Goal: Transaction & Acquisition: Purchase product/service

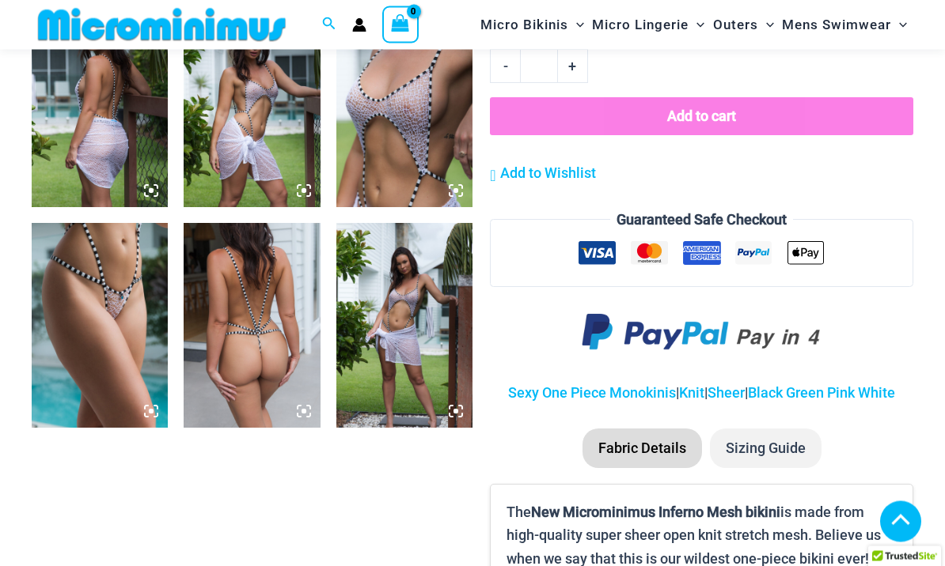
scroll to position [1216, 0]
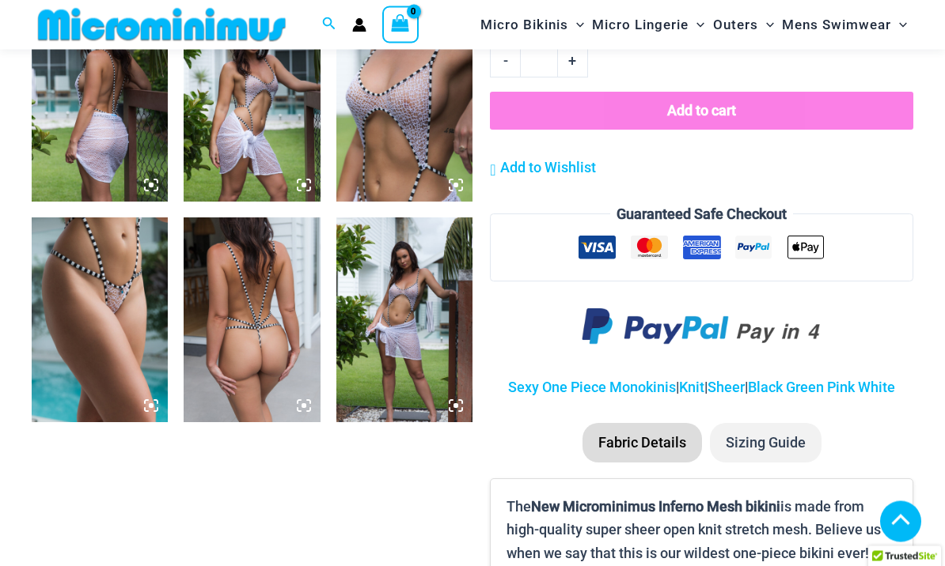
click at [118, 137] on img at bounding box center [100, 100] width 136 height 204
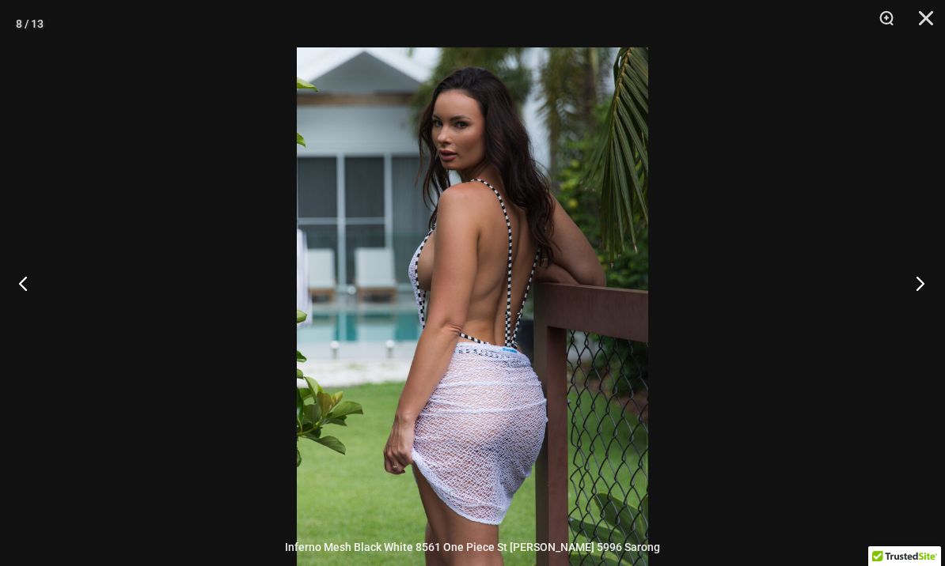
click at [912, 315] on button "Next" at bounding box center [914, 283] width 59 height 79
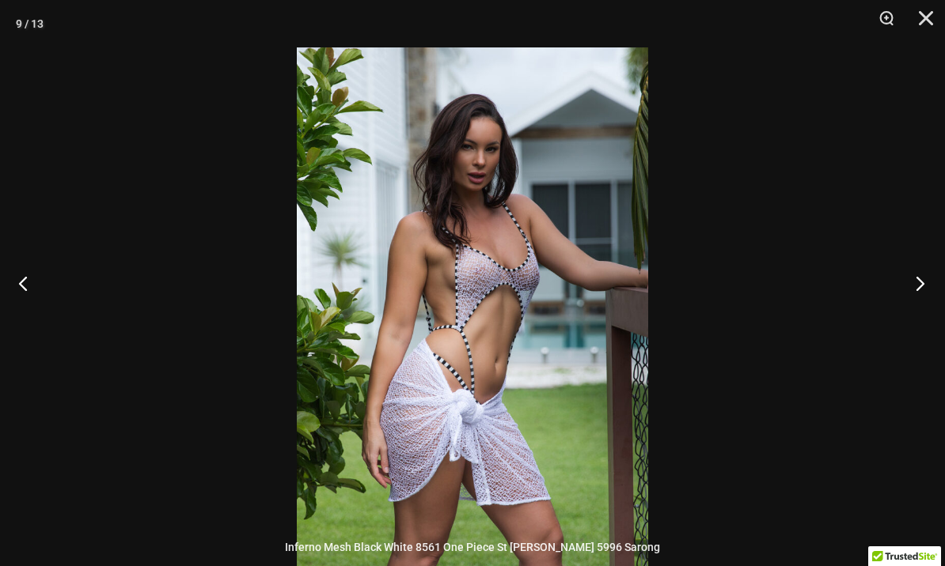
click at [921, 313] on button "Next" at bounding box center [914, 283] width 59 height 79
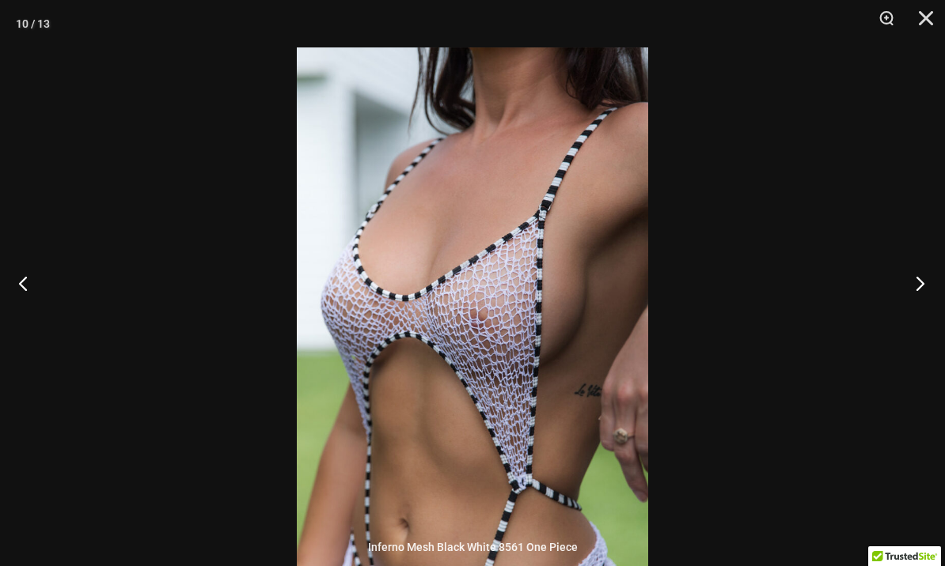
click at [915, 313] on button "Next" at bounding box center [914, 283] width 59 height 79
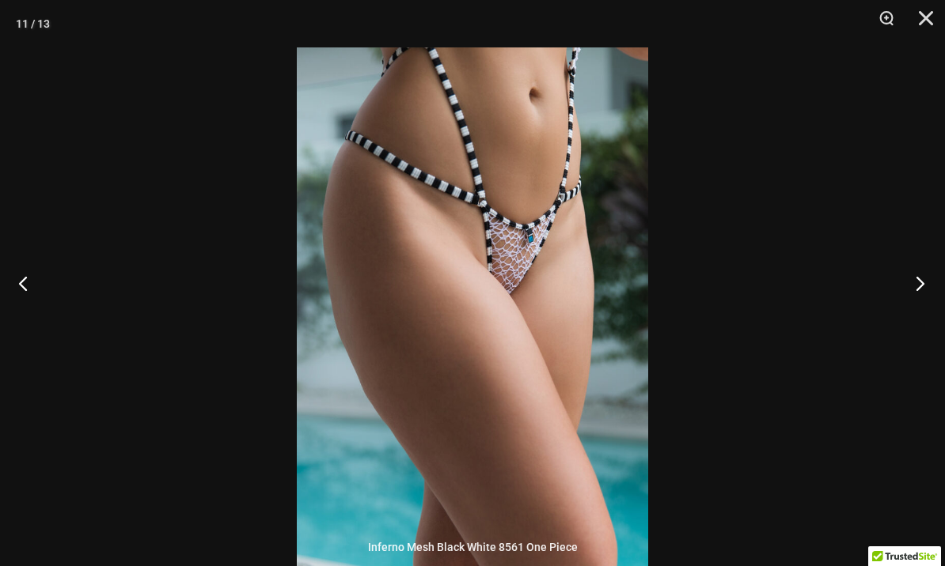
click at [914, 314] on button "Next" at bounding box center [914, 283] width 59 height 79
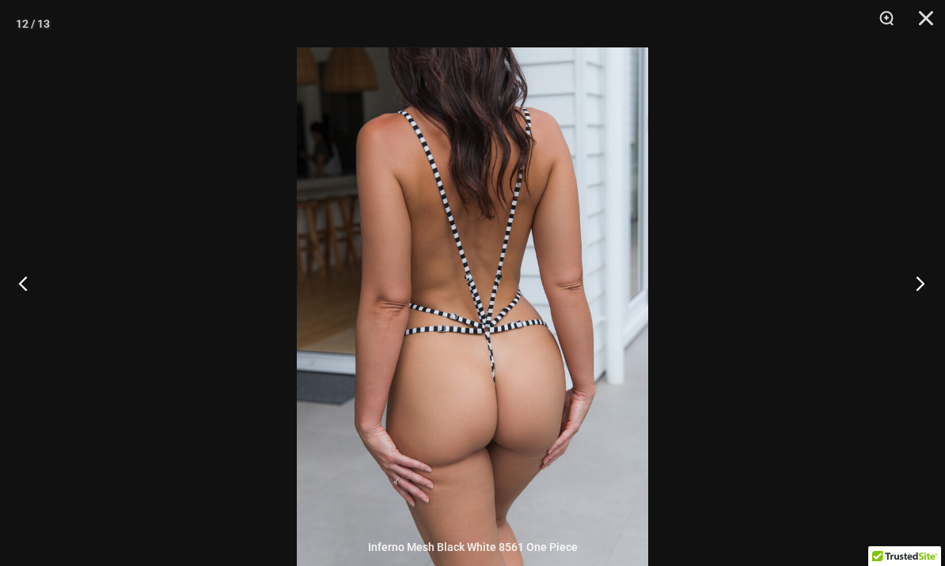
click at [925, 313] on button "Next" at bounding box center [914, 283] width 59 height 79
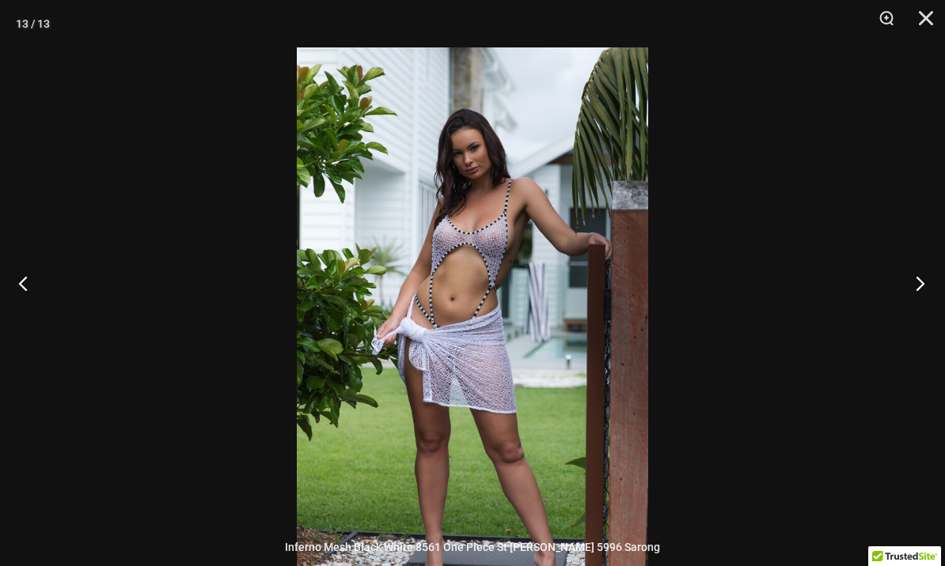
click at [924, 323] on button "Next" at bounding box center [914, 283] width 59 height 79
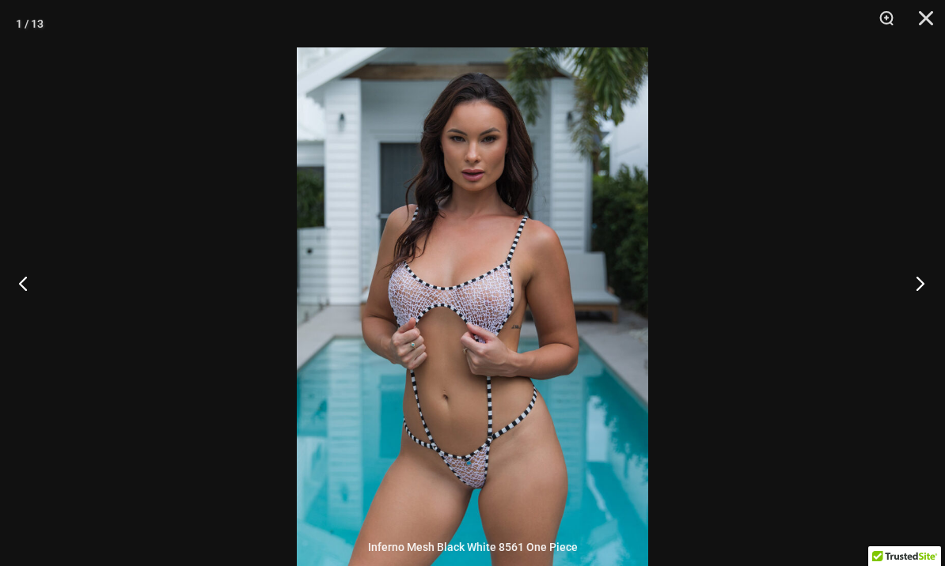
click at [920, 320] on button "Next" at bounding box center [914, 283] width 59 height 79
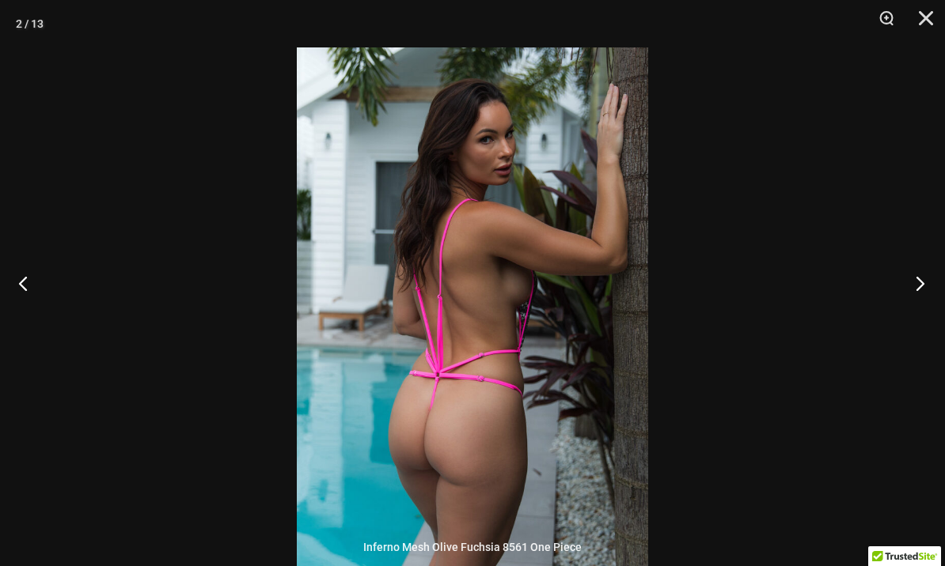
click at [915, 320] on button "Next" at bounding box center [914, 283] width 59 height 79
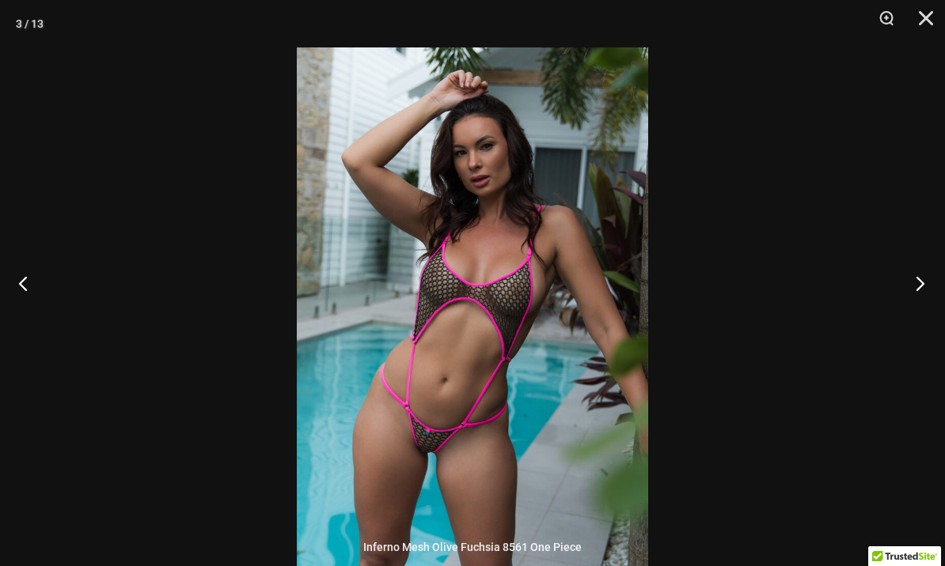
click at [905, 321] on button "Next" at bounding box center [914, 283] width 59 height 79
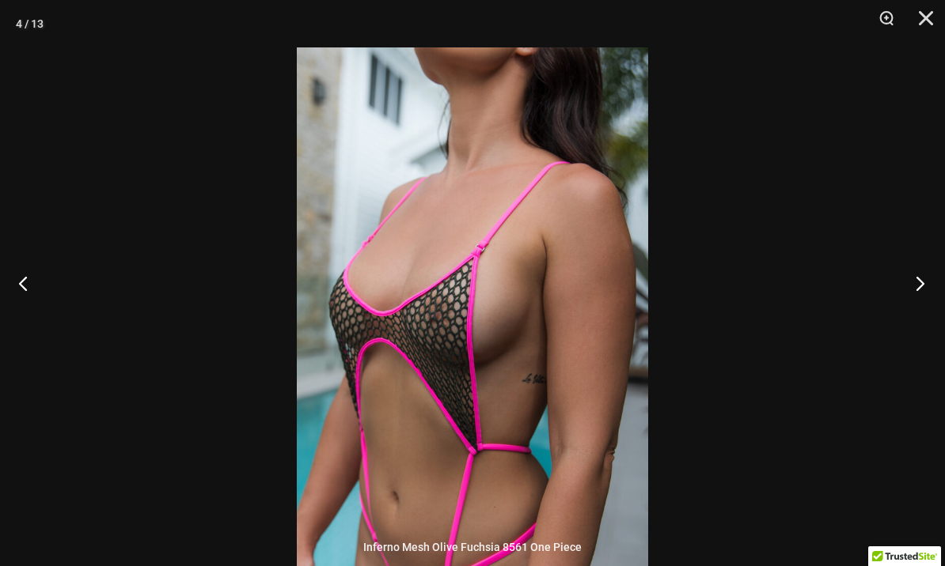
click at [921, 323] on button "Next" at bounding box center [914, 283] width 59 height 79
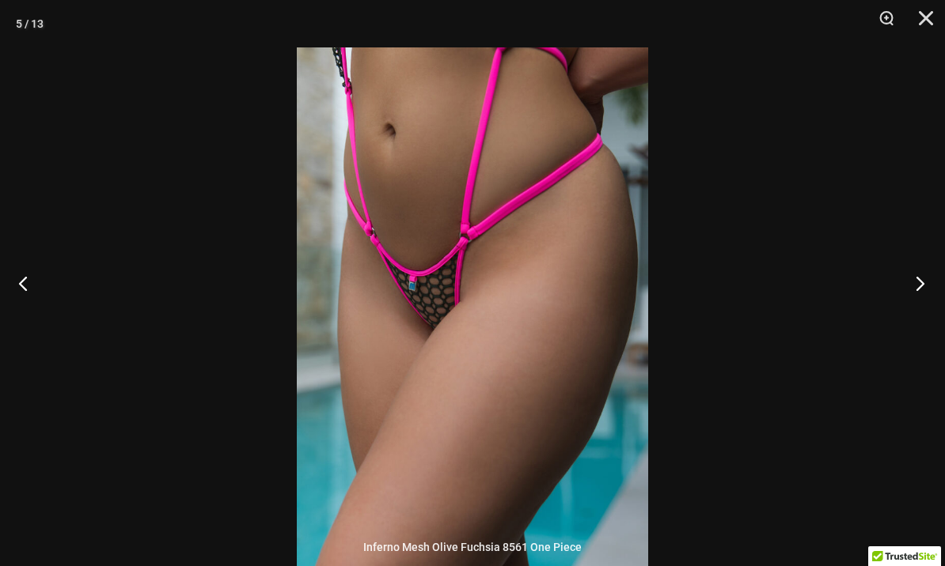
click at [924, 318] on button "Next" at bounding box center [914, 283] width 59 height 79
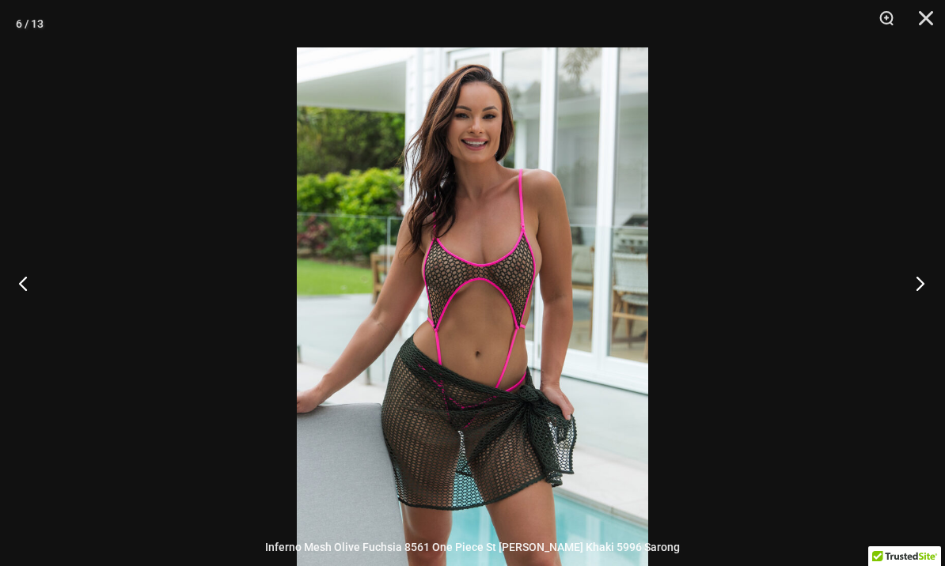
click at [922, 322] on button "Next" at bounding box center [914, 283] width 59 height 79
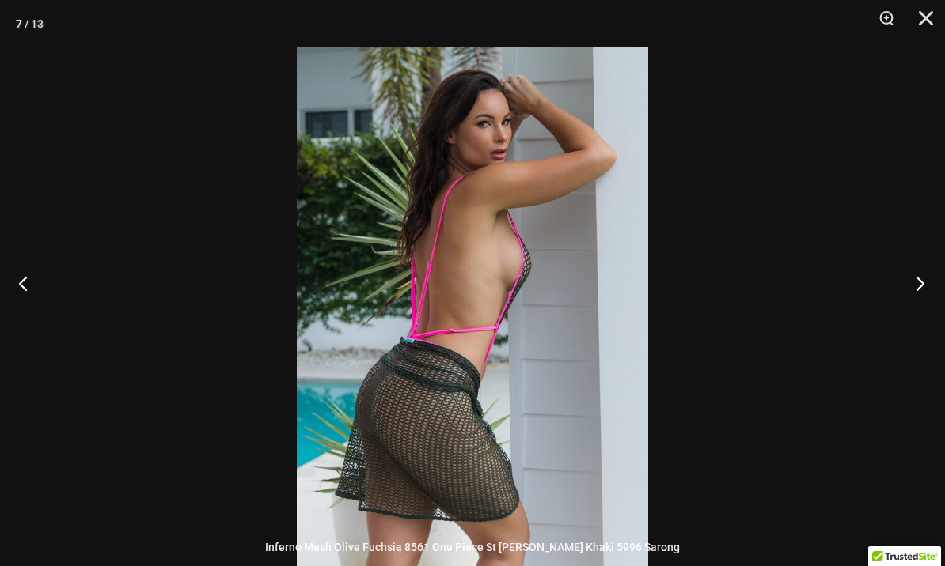
click at [922, 321] on button "Next" at bounding box center [914, 283] width 59 height 79
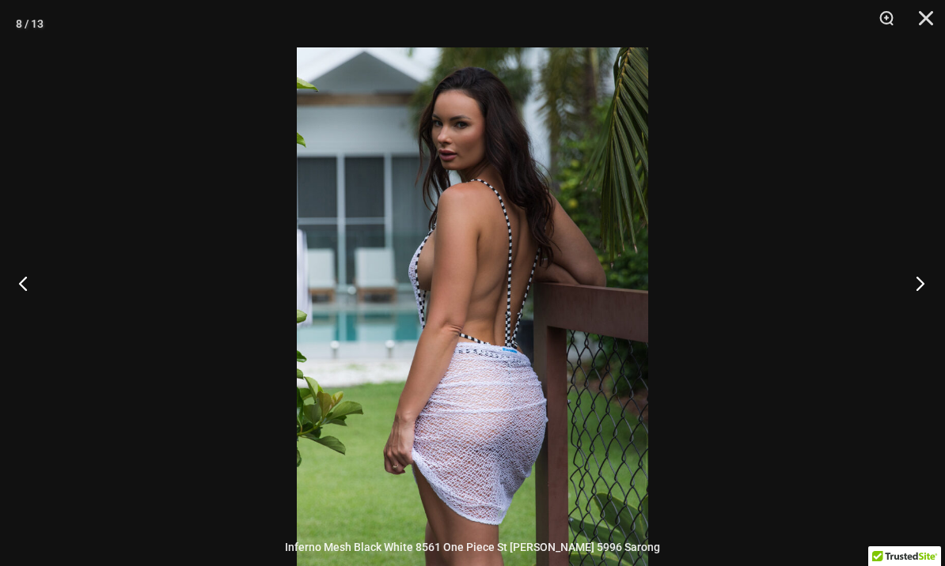
click at [919, 316] on button "Next" at bounding box center [914, 283] width 59 height 79
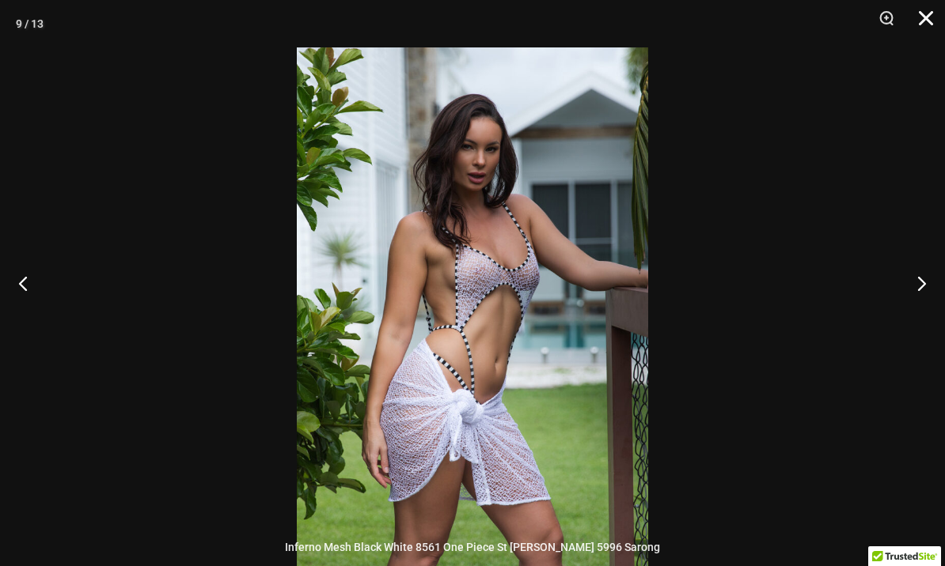
click at [924, 19] on button "Close" at bounding box center [920, 23] width 40 height 47
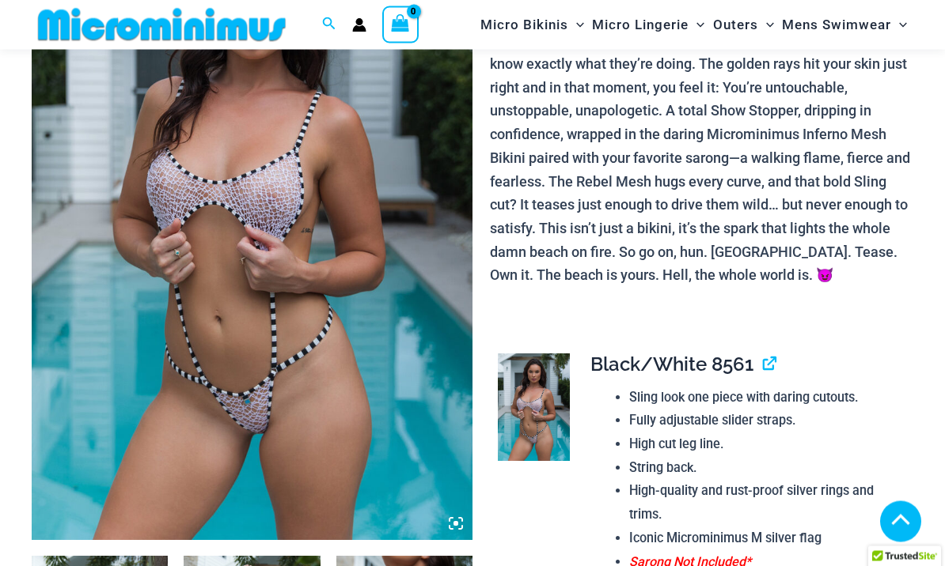
scroll to position [269, 0]
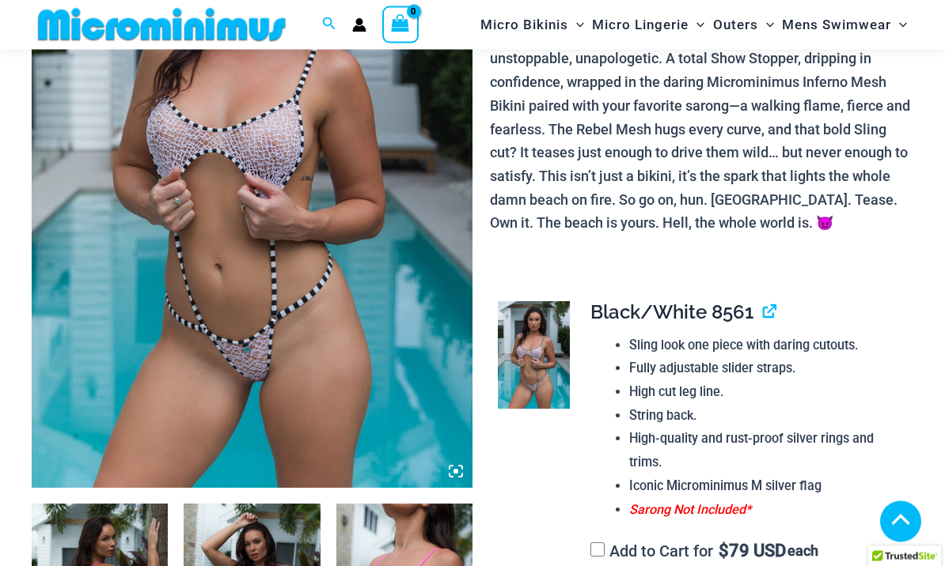
click at [341, 309] on img at bounding box center [252, 158] width 441 height 661
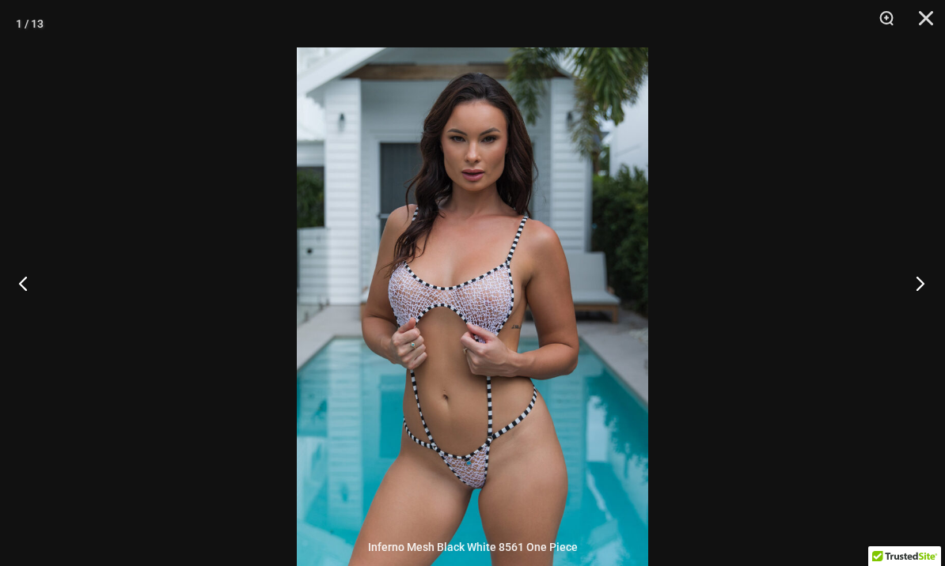
click at [928, 323] on button "Next" at bounding box center [914, 283] width 59 height 79
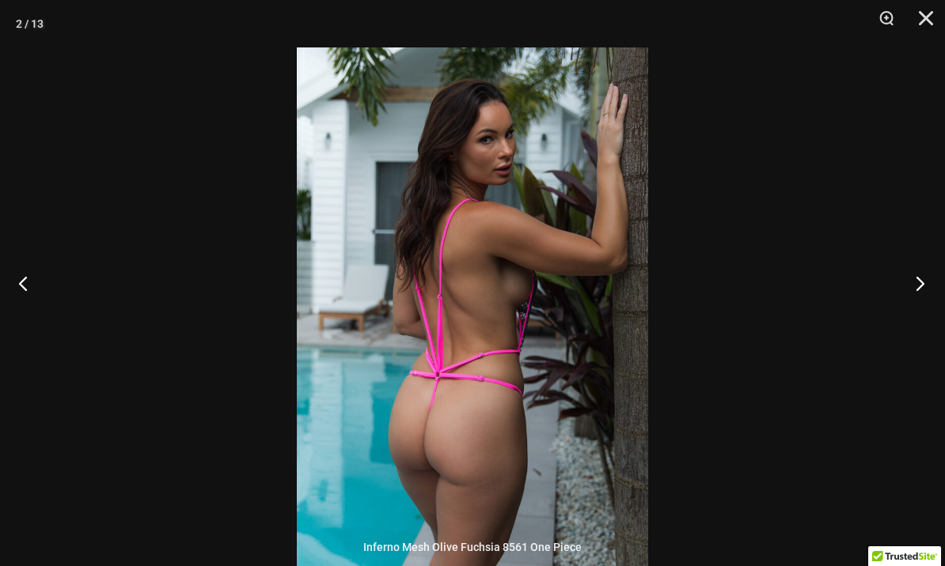
click at [935, 314] on button "Next" at bounding box center [914, 283] width 59 height 79
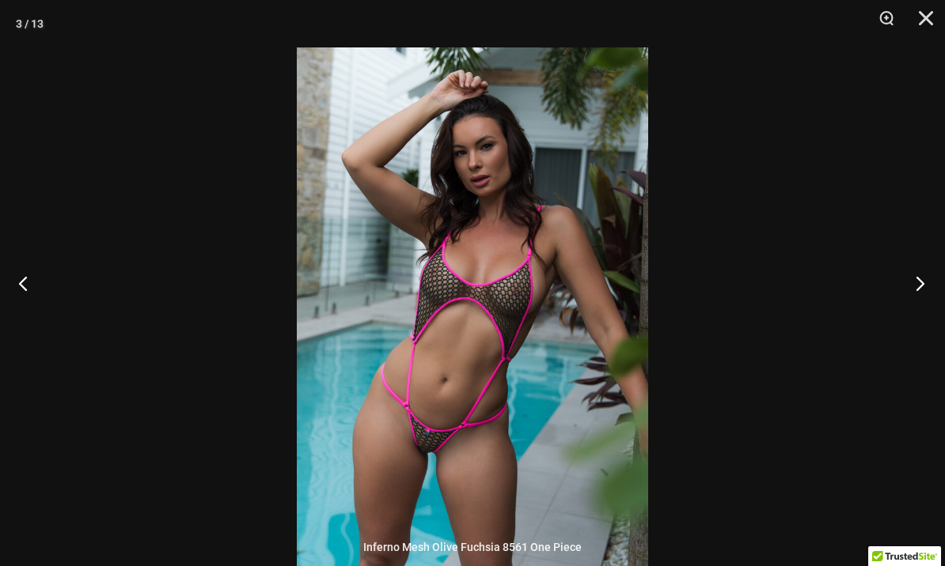
click at [935, 323] on button "Next" at bounding box center [914, 283] width 59 height 79
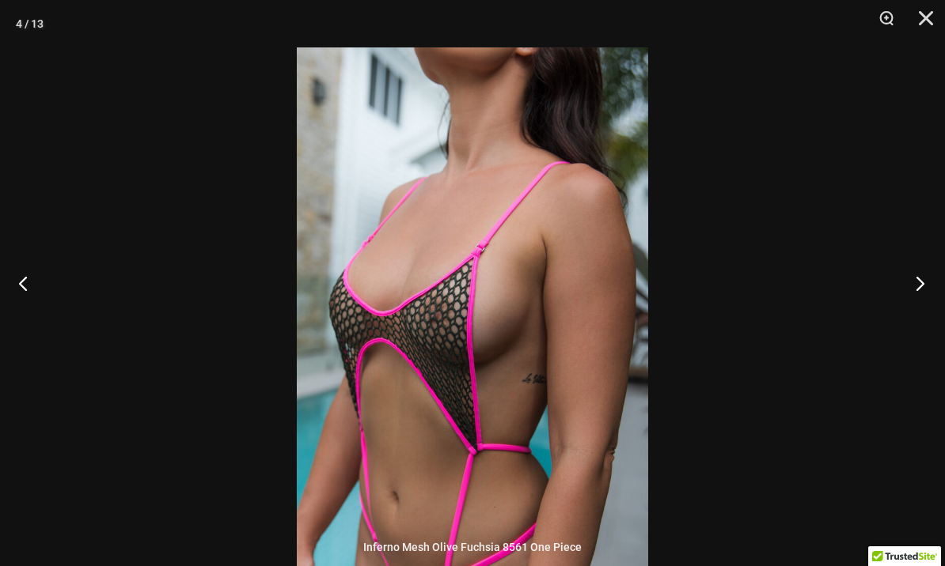
click at [933, 319] on button "Next" at bounding box center [914, 283] width 59 height 79
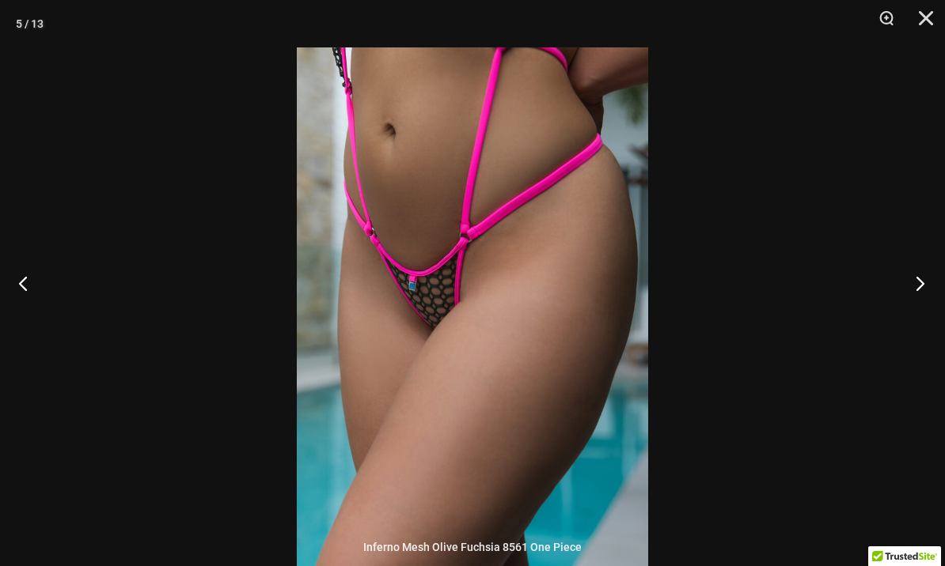
click at [936, 319] on button "Next" at bounding box center [914, 283] width 59 height 79
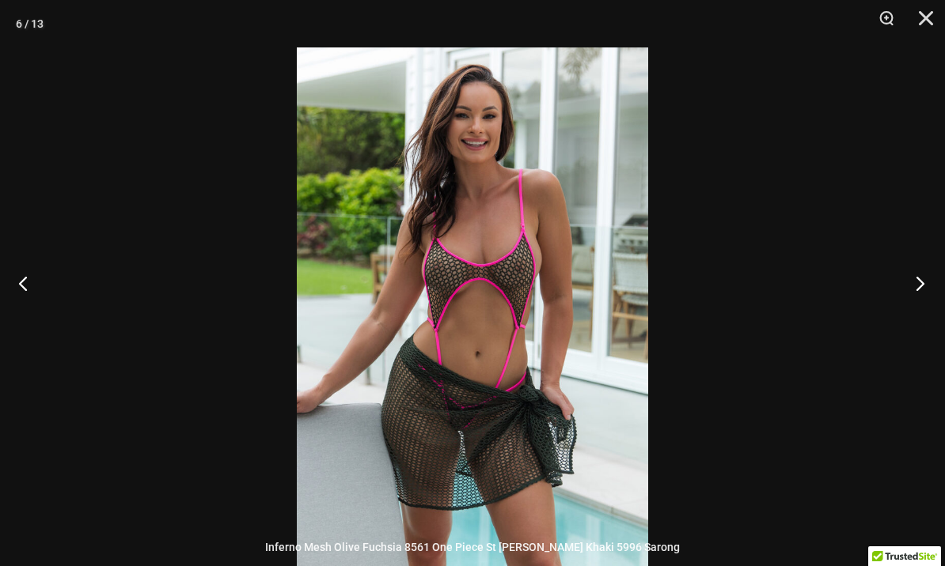
click at [936, 322] on button "Next" at bounding box center [914, 283] width 59 height 79
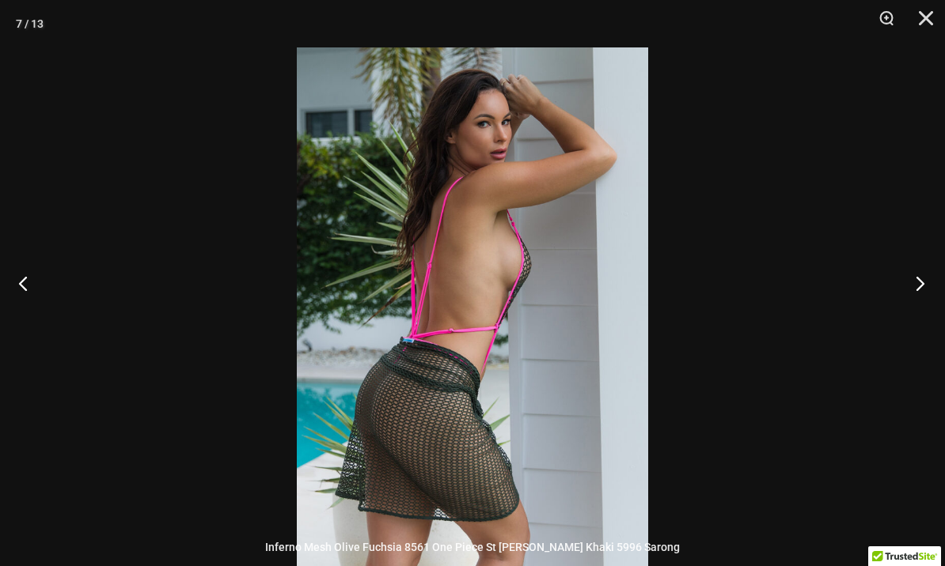
click at [935, 311] on button "Next" at bounding box center [914, 283] width 59 height 79
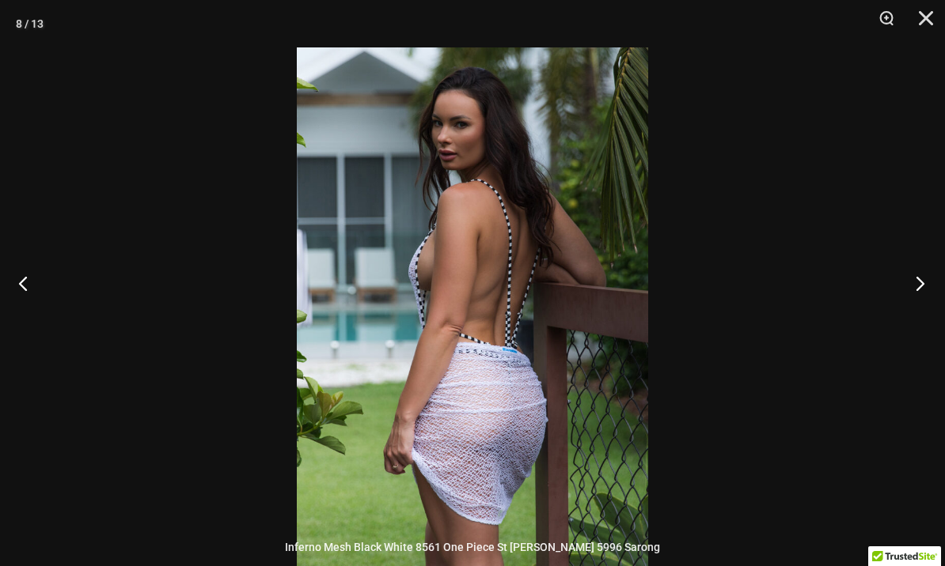
click at [934, 321] on button "Next" at bounding box center [914, 283] width 59 height 79
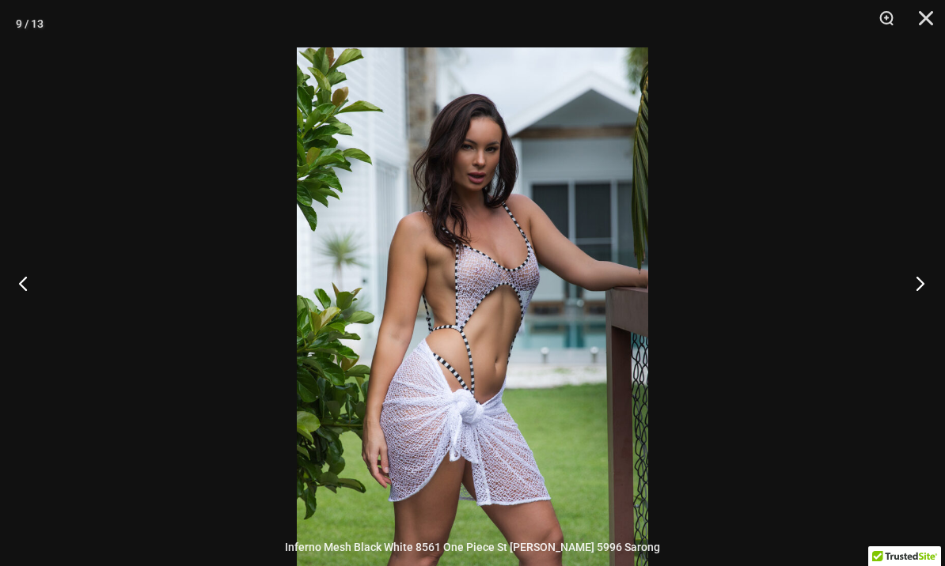
click at [934, 308] on button "Next" at bounding box center [914, 283] width 59 height 79
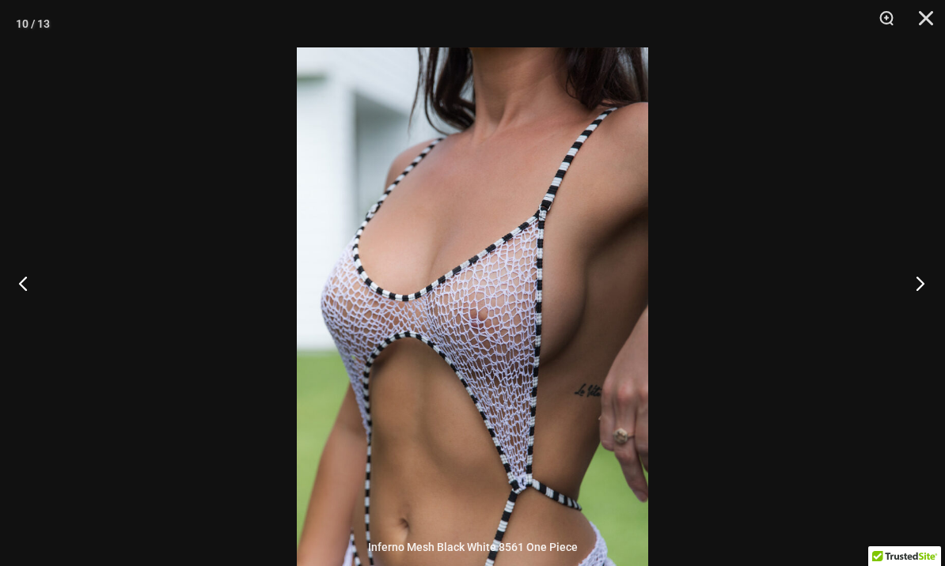
click at [936, 322] on button "Next" at bounding box center [914, 283] width 59 height 79
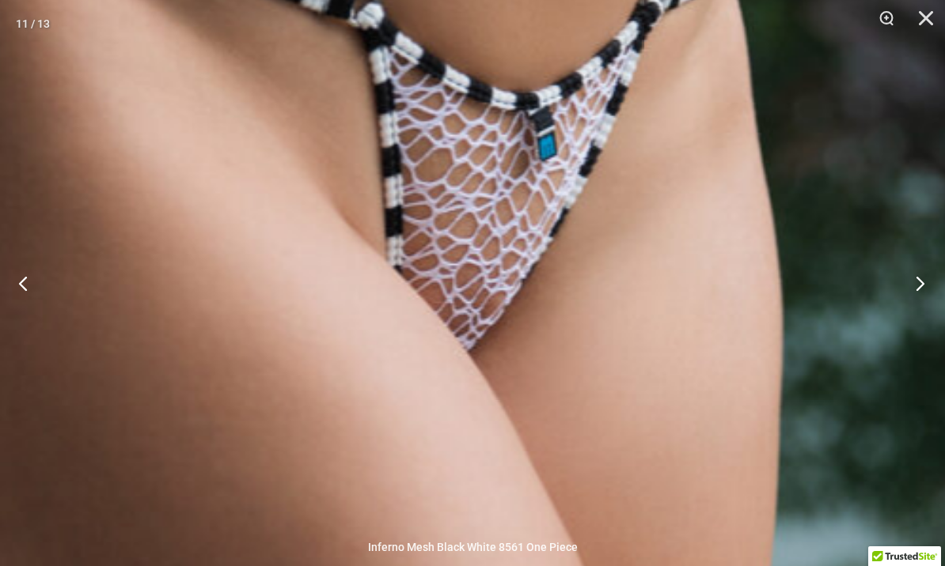
click at [521, 281] on img at bounding box center [330, 411] width 1304 height 1953
click at [918, 312] on button "Next" at bounding box center [914, 283] width 59 height 79
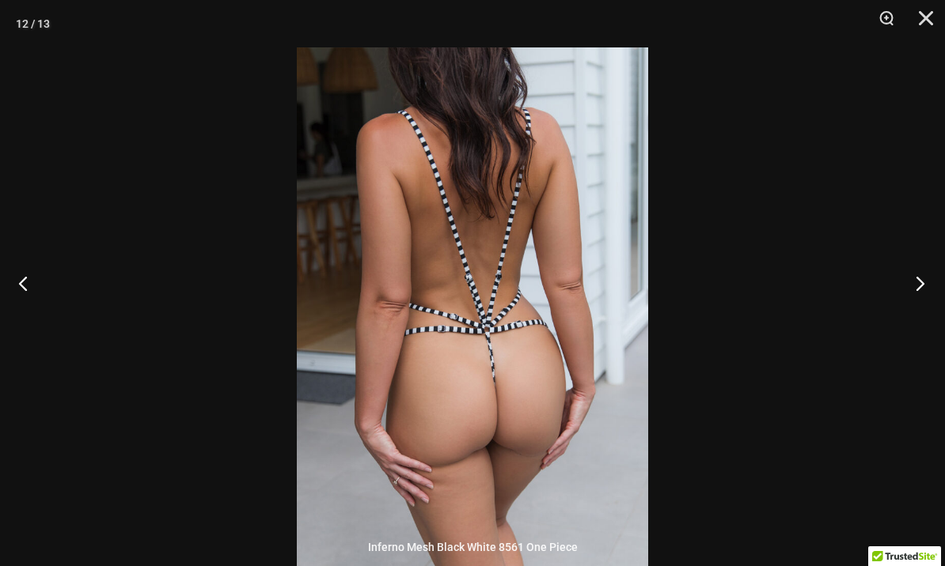
click at [918, 299] on button "Next" at bounding box center [914, 283] width 59 height 79
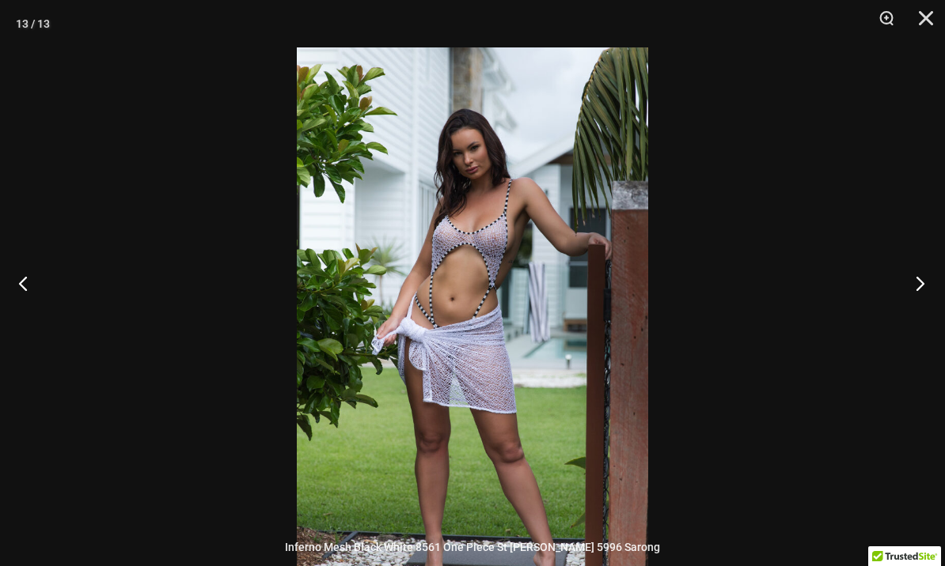
click at [926, 301] on button "Next" at bounding box center [914, 283] width 59 height 79
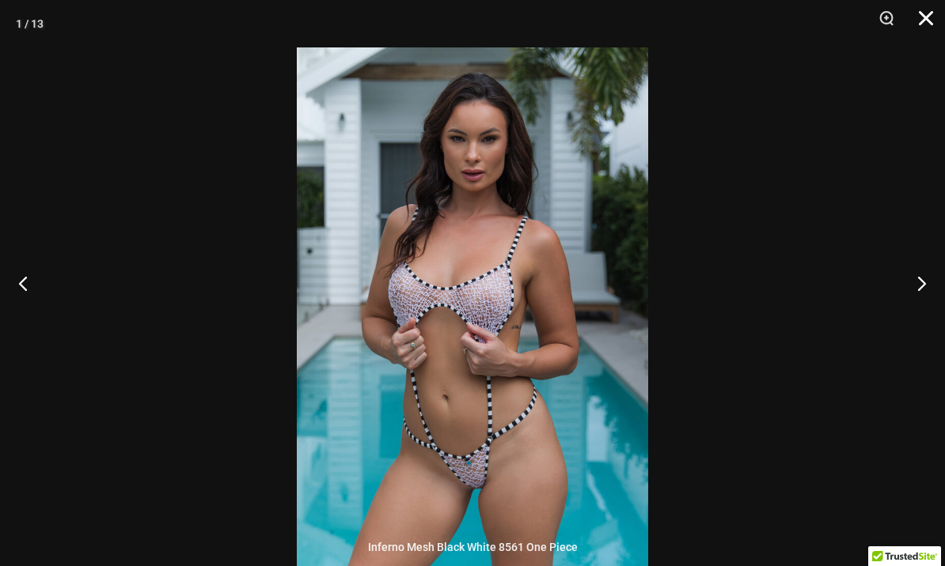
click at [917, 19] on button "Close" at bounding box center [920, 23] width 40 height 47
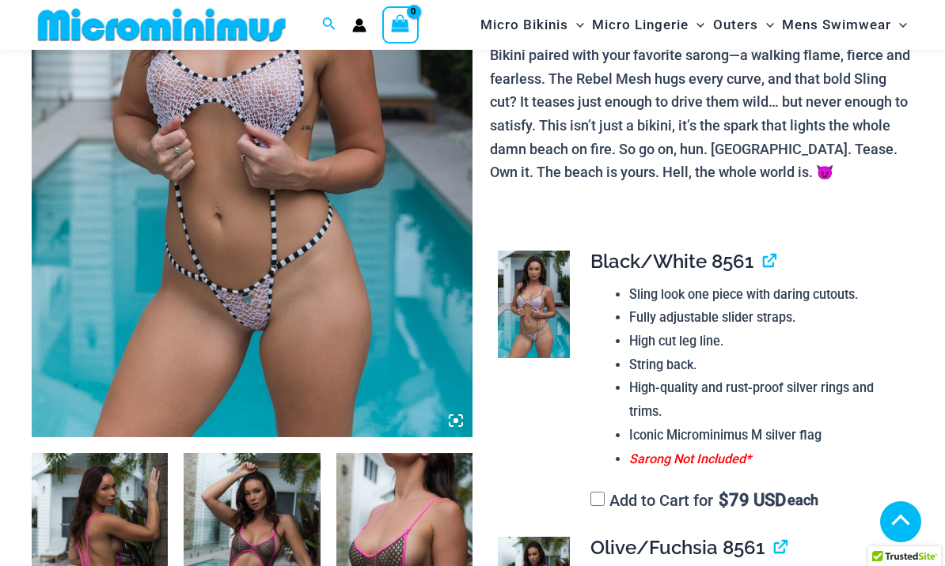
scroll to position [324, 0]
